Goal: Task Accomplishment & Management: Use online tool/utility

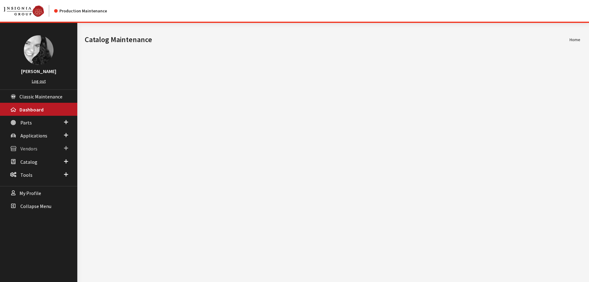
click at [25, 148] on span "Vendors" at bounding box center [28, 149] width 17 height 6
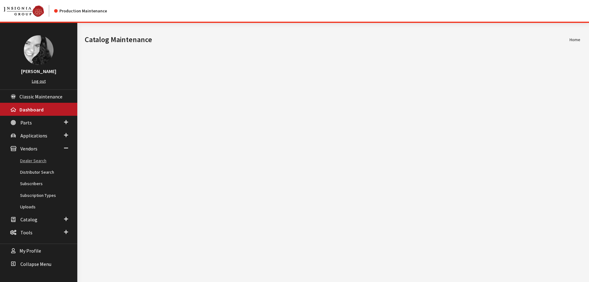
click at [30, 158] on link "Dealer Search" at bounding box center [38, 160] width 77 height 11
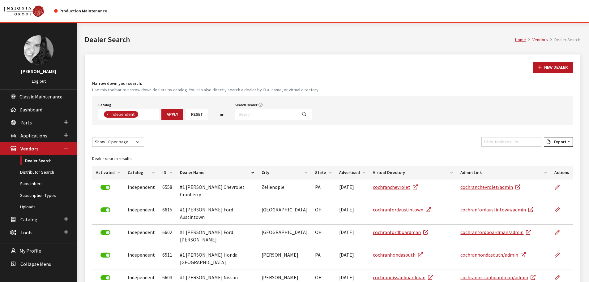
scroll to position [45, 0]
click at [262, 116] on input "Search Dealer" at bounding box center [266, 114] width 62 height 11
type input "mazda of pa"
select select
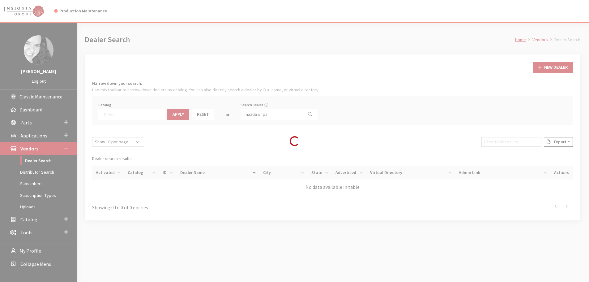
scroll to position [65, 0]
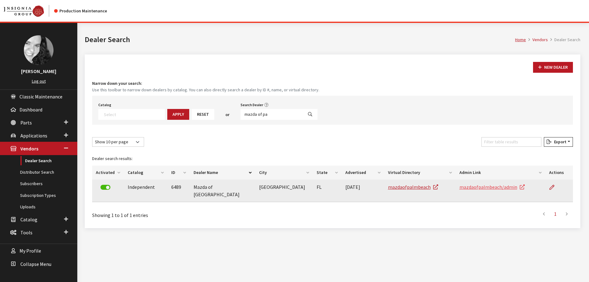
click at [485, 188] on link "mazdaofpalmbeach/admin" at bounding box center [491, 187] width 65 height 6
click at [551, 187] on icon at bounding box center [551, 187] width 5 height 5
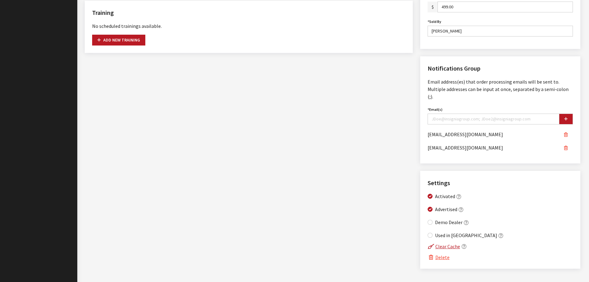
scroll to position [387, 0]
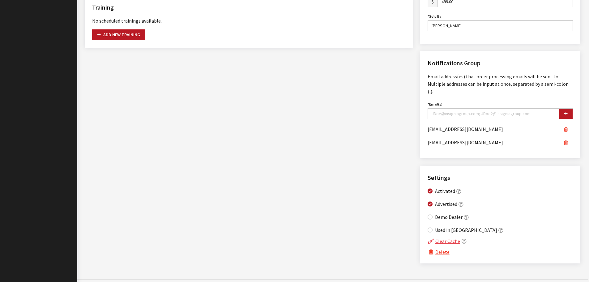
click at [447, 237] on button "Clear Cache" at bounding box center [444, 241] width 33 height 8
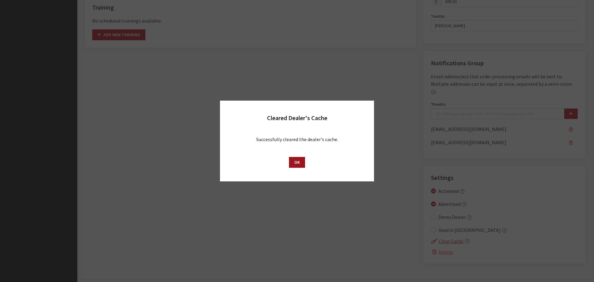
click at [297, 163] on button "OK" at bounding box center [297, 162] width 16 height 11
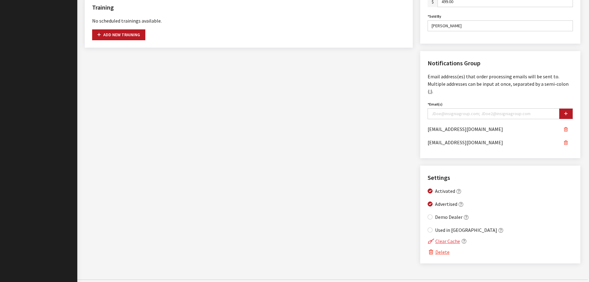
click at [449, 237] on button "Clear Cache" at bounding box center [444, 241] width 33 height 8
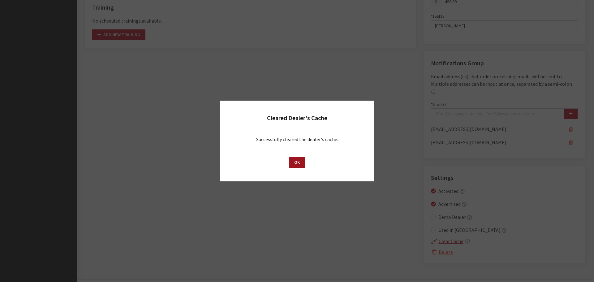
click at [297, 163] on button "OK" at bounding box center [297, 162] width 16 height 11
